Goal: Task Accomplishment & Management: Complete application form

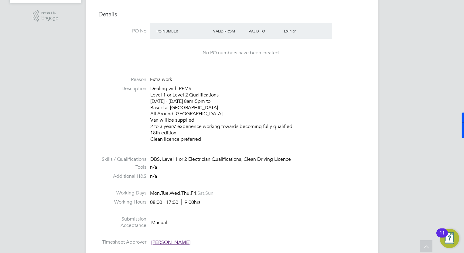
click at [341, 88] on p "Dealing with PPMS Level 1 or Level 2 Qualifications [DATE] - [DATE] 8am-5pm to …" at bounding box center [257, 114] width 215 height 57
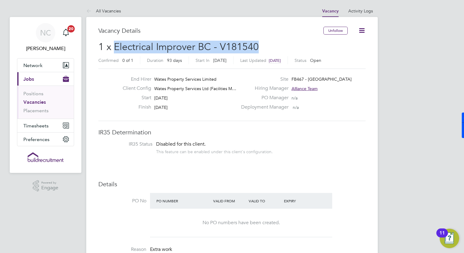
drag, startPoint x: 260, startPoint y: 49, endPoint x: 115, endPoint y: 49, distance: 145.4
click at [115, 49] on h2 "1 x Electrical Improver BC - V181540 Confirmed 0 of 1 Duration 93 days Start In…" at bounding box center [231, 53] width 267 height 25
copy span "Electrical Improver BC - V181540"
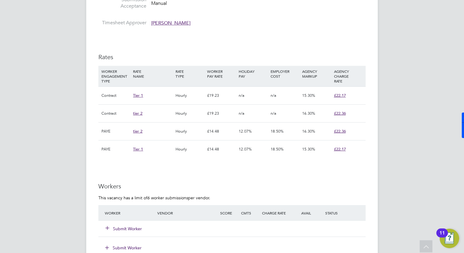
scroll to position [461, 0]
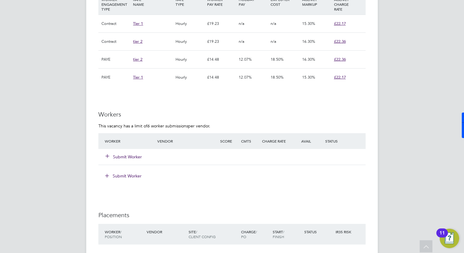
click at [134, 158] on button "Submit Worker" at bounding box center [124, 157] width 36 height 6
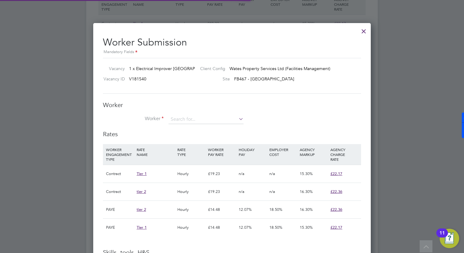
scroll to position [18, 41]
click at [195, 120] on input at bounding box center [205, 119] width 75 height 9
click at [199, 207] on li "+ Add new" at bounding box center [226, 210] width 116 height 8
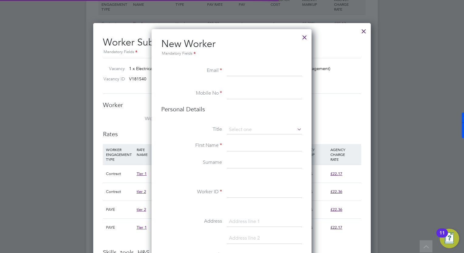
scroll to position [511, 161]
paste input "[PERSON_NAME][EMAIL_ADDRESS][DOMAIN_NAME]"
type input "[PERSON_NAME][EMAIL_ADDRESS][DOMAIN_NAME]"
click at [231, 93] on input at bounding box center [264, 93] width 75 height 11
paste input "07910876799"
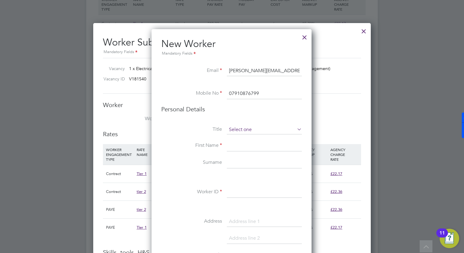
type input "07910876799"
click at [242, 133] on input at bounding box center [264, 129] width 75 height 9
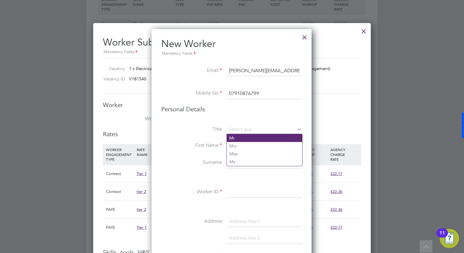
click at [242, 137] on li "Mr" at bounding box center [264, 138] width 75 height 8
type input "Mr"
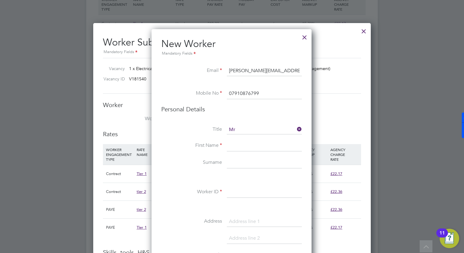
drag, startPoint x: 236, startPoint y: 139, endPoint x: 236, endPoint y: 149, distance: 10.0
click at [236, 149] on input at bounding box center [264, 146] width 75 height 11
type input "r"
type input "[PERSON_NAME]"
click at [232, 166] on input at bounding box center [264, 163] width 75 height 11
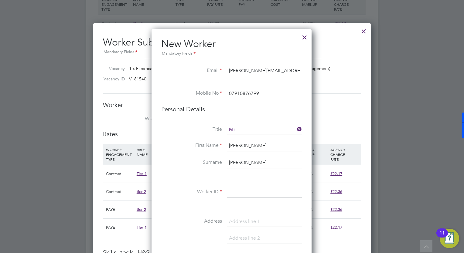
click at [218, 187] on li "Worker ID" at bounding box center [231, 195] width 141 height 17
click at [233, 190] on input at bounding box center [264, 192] width 75 height 11
click at [251, 161] on input "[PERSON_NAME]" at bounding box center [264, 163] width 75 height 11
type input "Ennin"
click at [240, 188] on input at bounding box center [264, 192] width 75 height 11
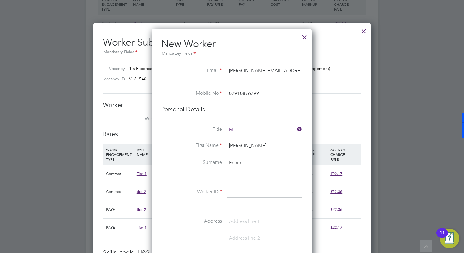
paste input "293610"
type input "293610"
click at [213, 213] on div "Title Mr First Name [PERSON_NAME] Surname [PERSON_NAME] Worker ID 293610 Addres…" at bounding box center [231, 235] width 141 height 220
click at [435, 101] on div at bounding box center [232, 126] width 464 height 253
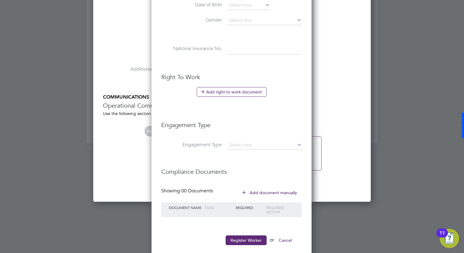
scroll to position [741, 0]
click at [251, 237] on button "Register Worker" at bounding box center [246, 240] width 41 height 10
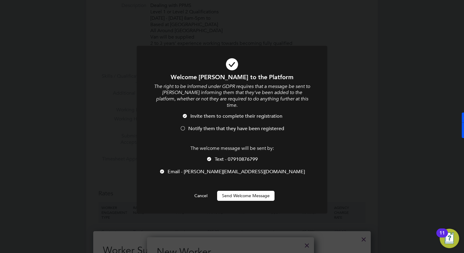
click at [230, 191] on button "Send Welcome Message" at bounding box center [245, 196] width 57 height 10
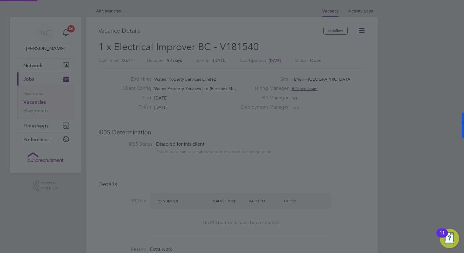
scroll to position [253, 0]
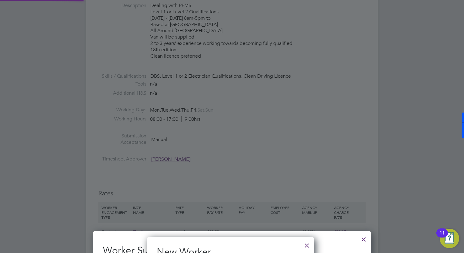
type input "[PERSON_NAME] (293610)"
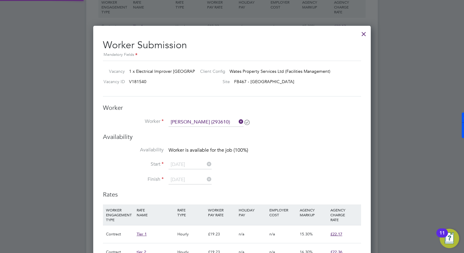
scroll to position [461, 0]
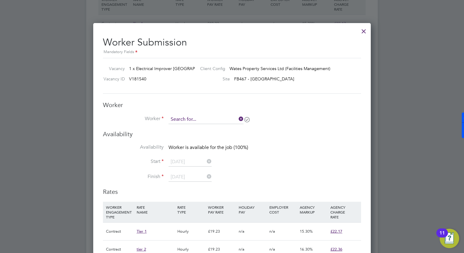
click at [215, 116] on input at bounding box center [205, 119] width 75 height 9
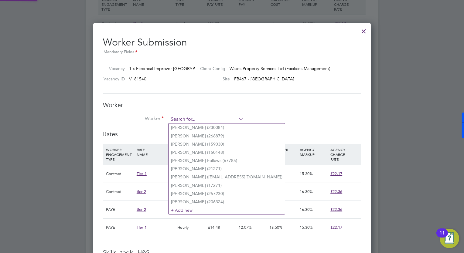
click at [215, 116] on input at bounding box center [205, 119] width 75 height 9
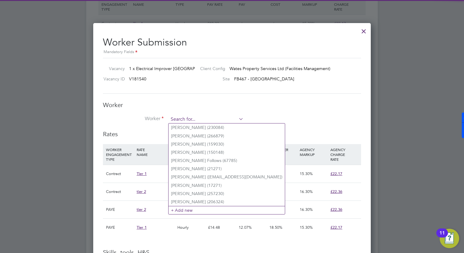
paste input "293610"
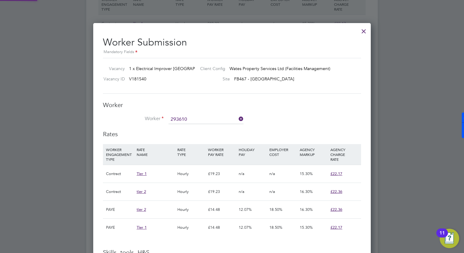
click at [209, 127] on b "293610" at bounding box center [215, 127] width 15 height 5
type input "[PERSON_NAME] (293610)"
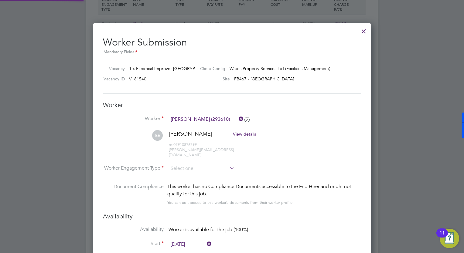
click at [300, 164] on li "Worker Engagement Type" at bounding box center [232, 173] width 258 height 19
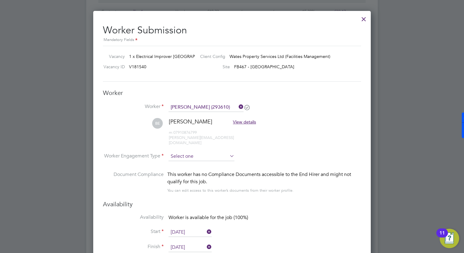
click at [175, 152] on input at bounding box center [201, 156] width 66 height 9
click at [178, 157] on li "Contract" at bounding box center [201, 159] width 66 height 8
type input "Contract"
drag, startPoint x: 290, startPoint y: 209, endPoint x: 272, endPoint y: 202, distance: 18.8
click at [272, 202] on h3 "Availability" at bounding box center [232, 204] width 258 height 8
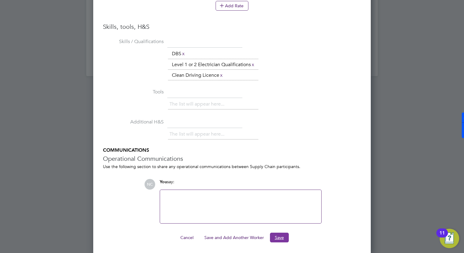
click at [283, 234] on button "Save" at bounding box center [279, 238] width 19 height 10
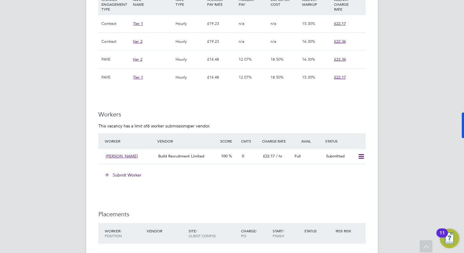
click at [120, 173] on button "Submit Worker" at bounding box center [124, 175] width 46 height 10
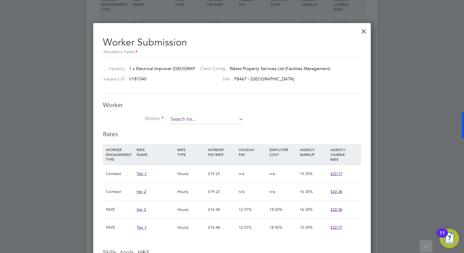
click at [177, 120] on input at bounding box center [205, 119] width 75 height 9
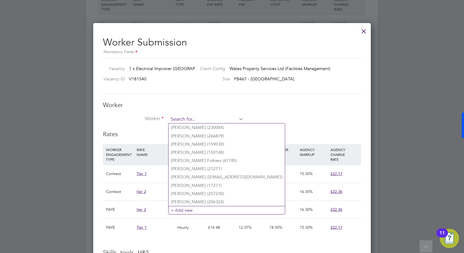
paste input "306756"
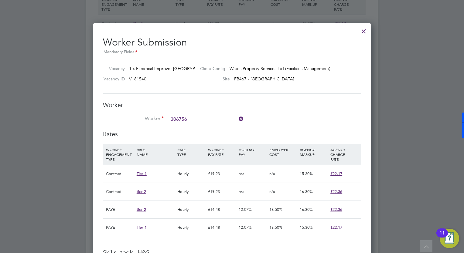
click at [186, 129] on li "[PERSON_NAME] ( 306756 )" at bounding box center [205, 128] width 75 height 8
type input "[PERSON_NAME] (306756)"
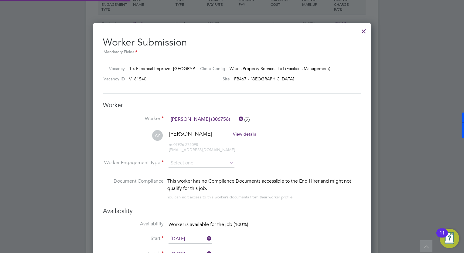
scroll to position [597, 278]
click at [214, 162] on input at bounding box center [201, 163] width 66 height 9
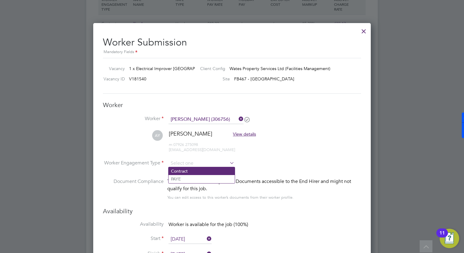
click at [205, 168] on li "Contract" at bounding box center [201, 171] width 66 height 8
type input "Contract"
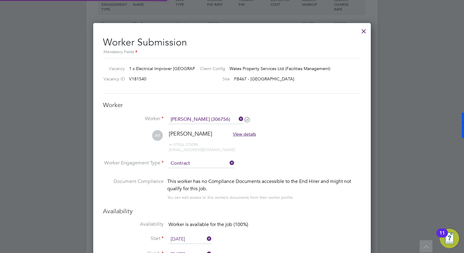
scroll to position [18, 31]
click at [391, 158] on div at bounding box center [232, 126] width 464 height 253
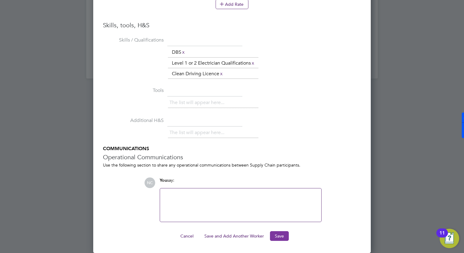
click at [283, 232] on button "Save" at bounding box center [279, 236] width 19 height 10
